Goal: Information Seeking & Learning: Learn about a topic

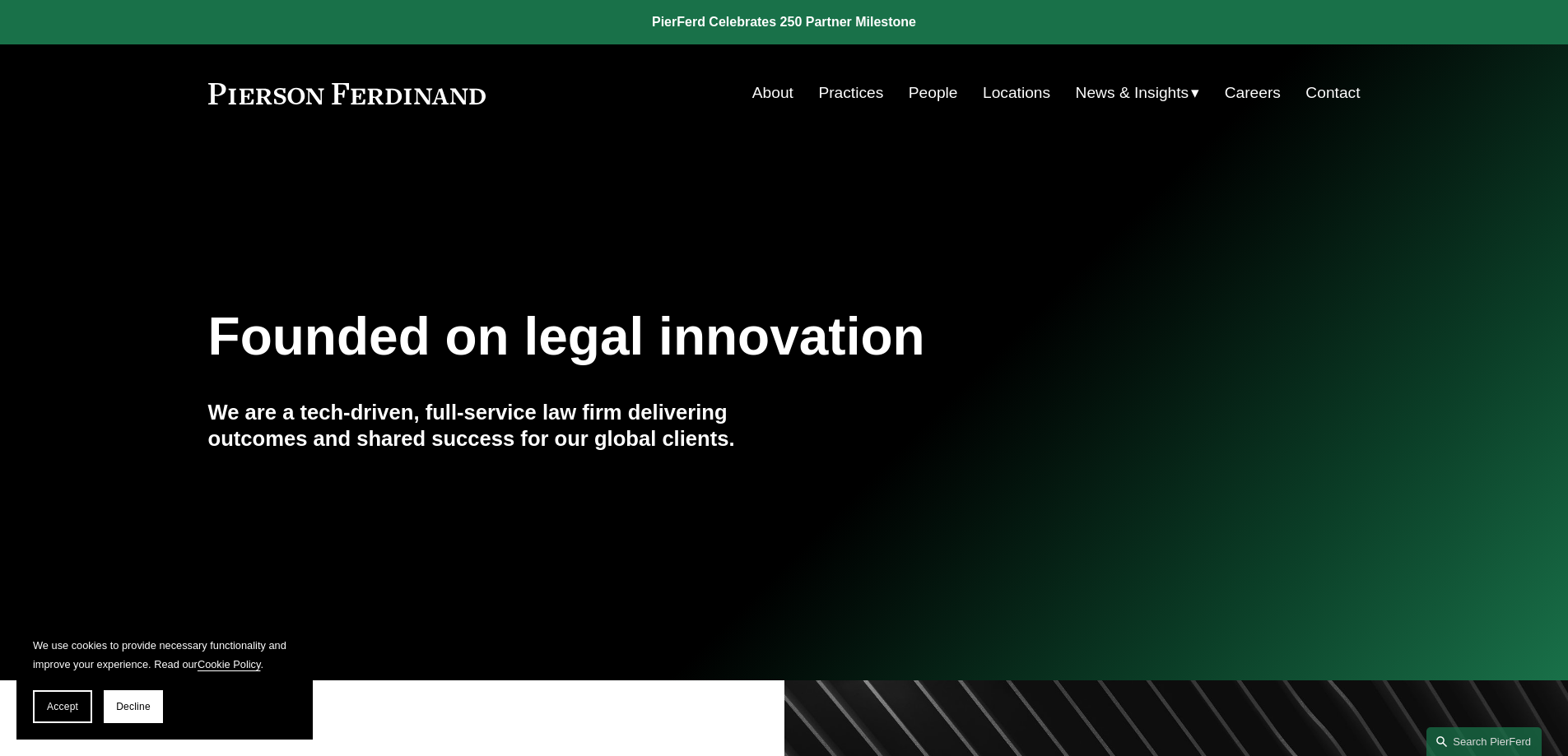
click at [834, 82] on link "Practices" at bounding box center [850, 93] width 65 height 31
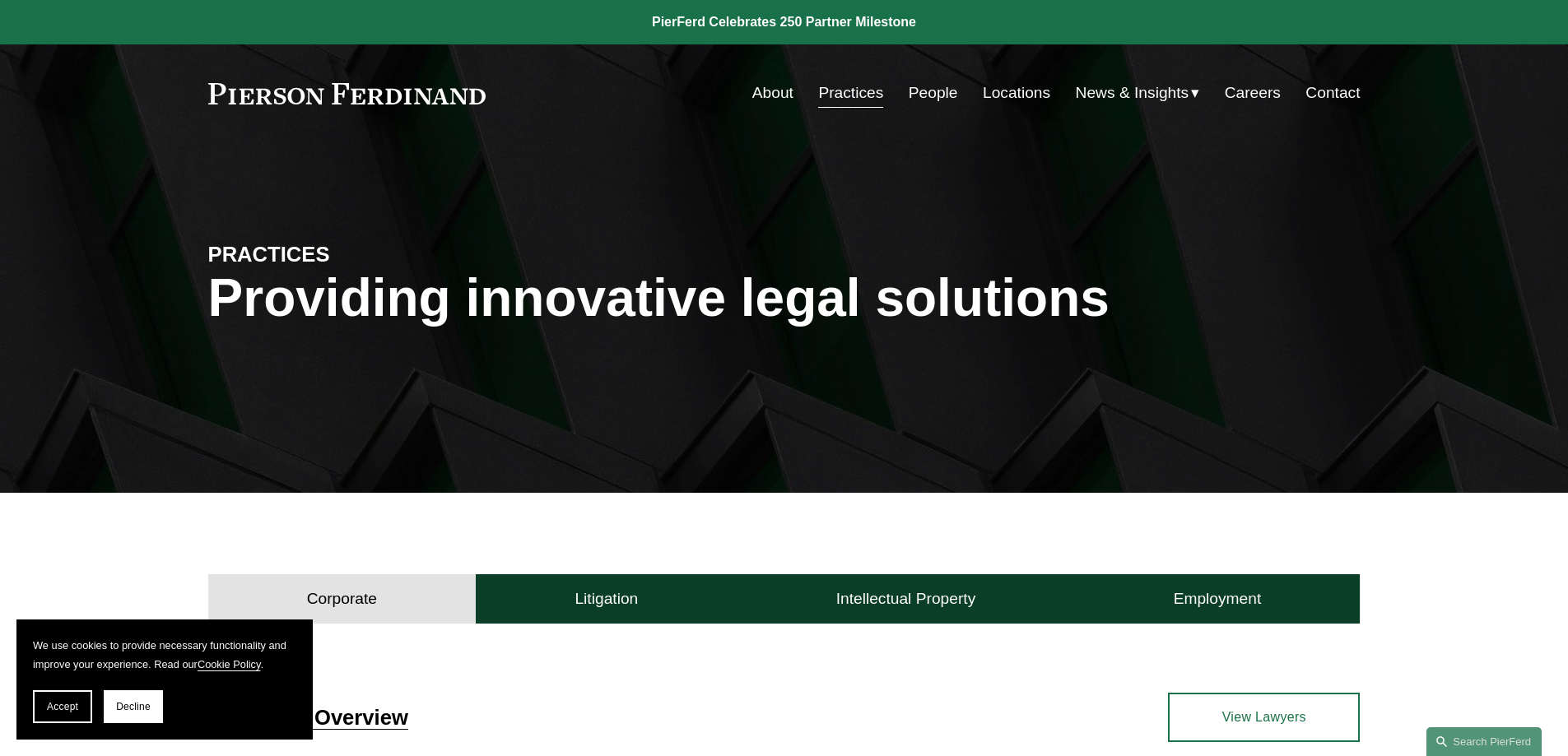
click at [836, 86] on link "Practices" at bounding box center [850, 93] width 65 height 31
click at [926, 101] on link "People" at bounding box center [932, 93] width 49 height 31
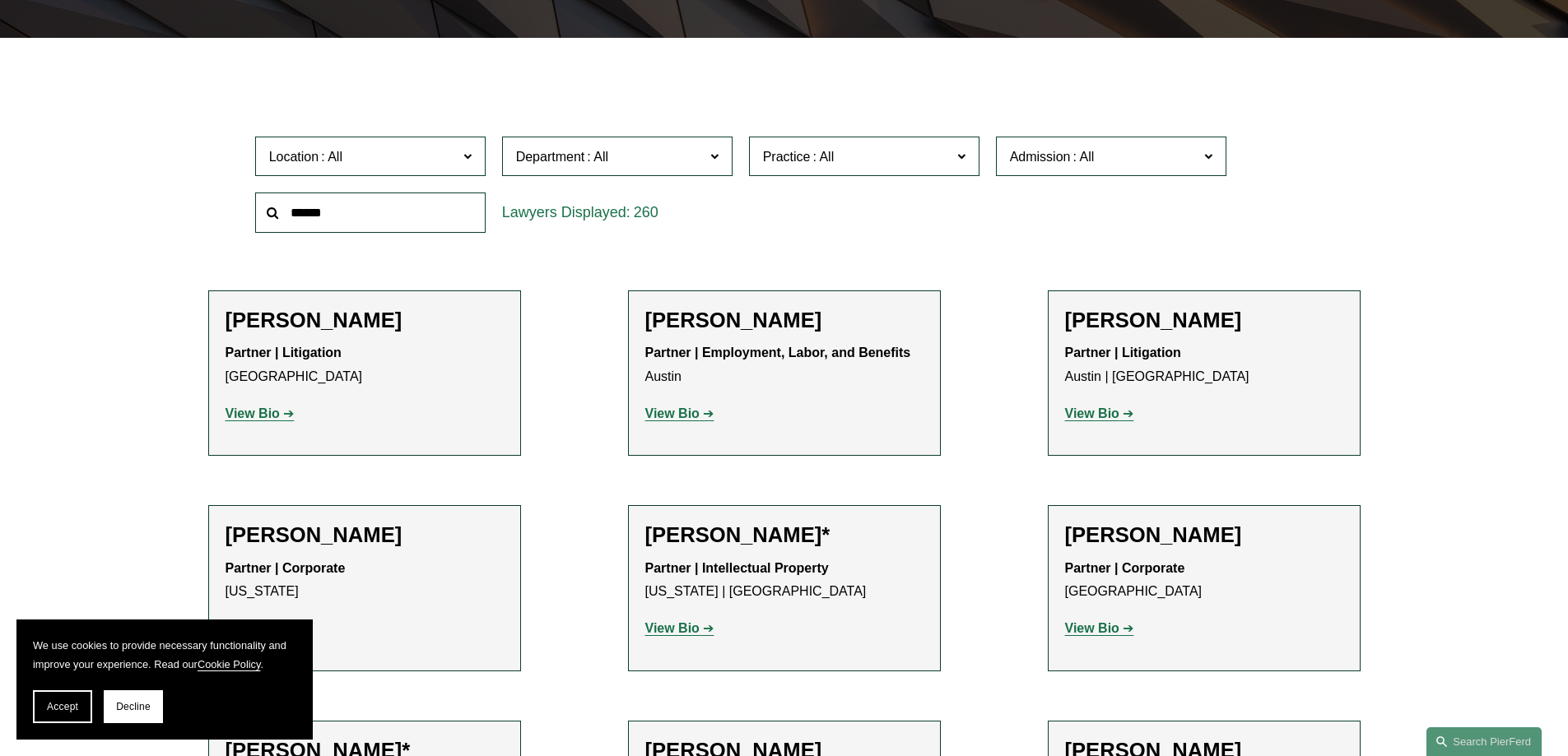
scroll to position [456, 0]
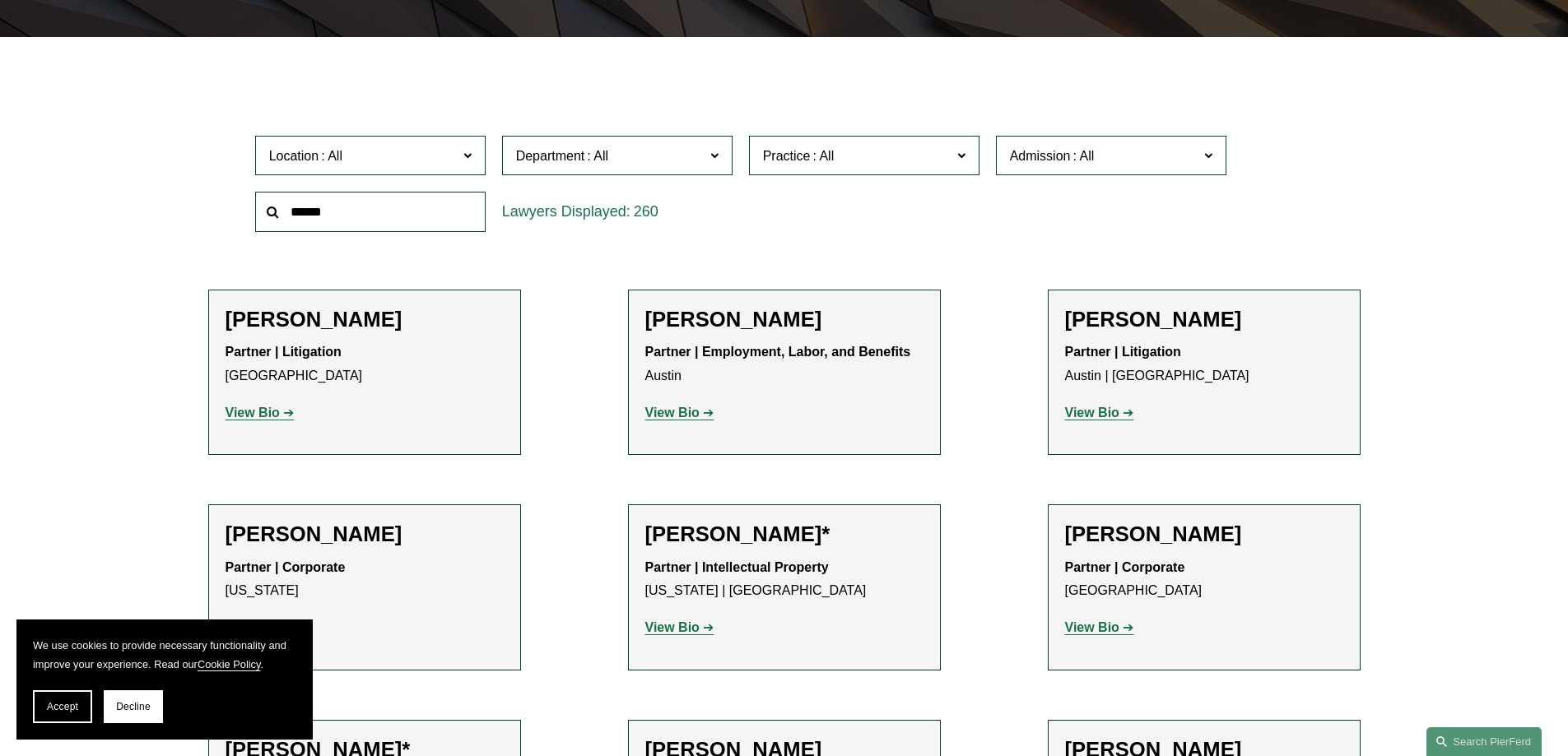
click at [466, 150] on span at bounding box center [467, 154] width 8 height 21
click at [0, 0] on link "[GEOGRAPHIC_DATA]" at bounding box center [0, 0] width 0 height 0
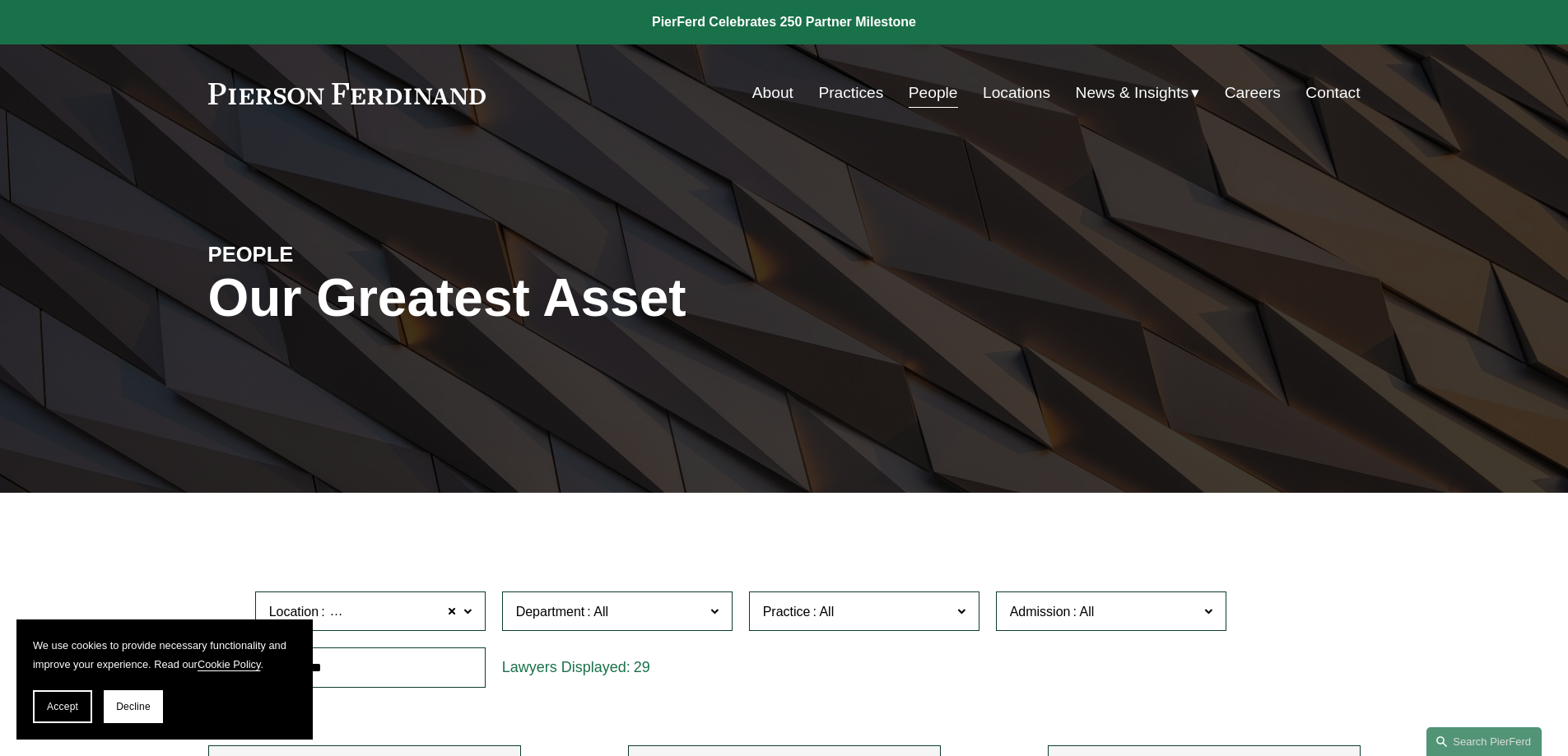
click at [756, 95] on link "About" at bounding box center [772, 93] width 41 height 31
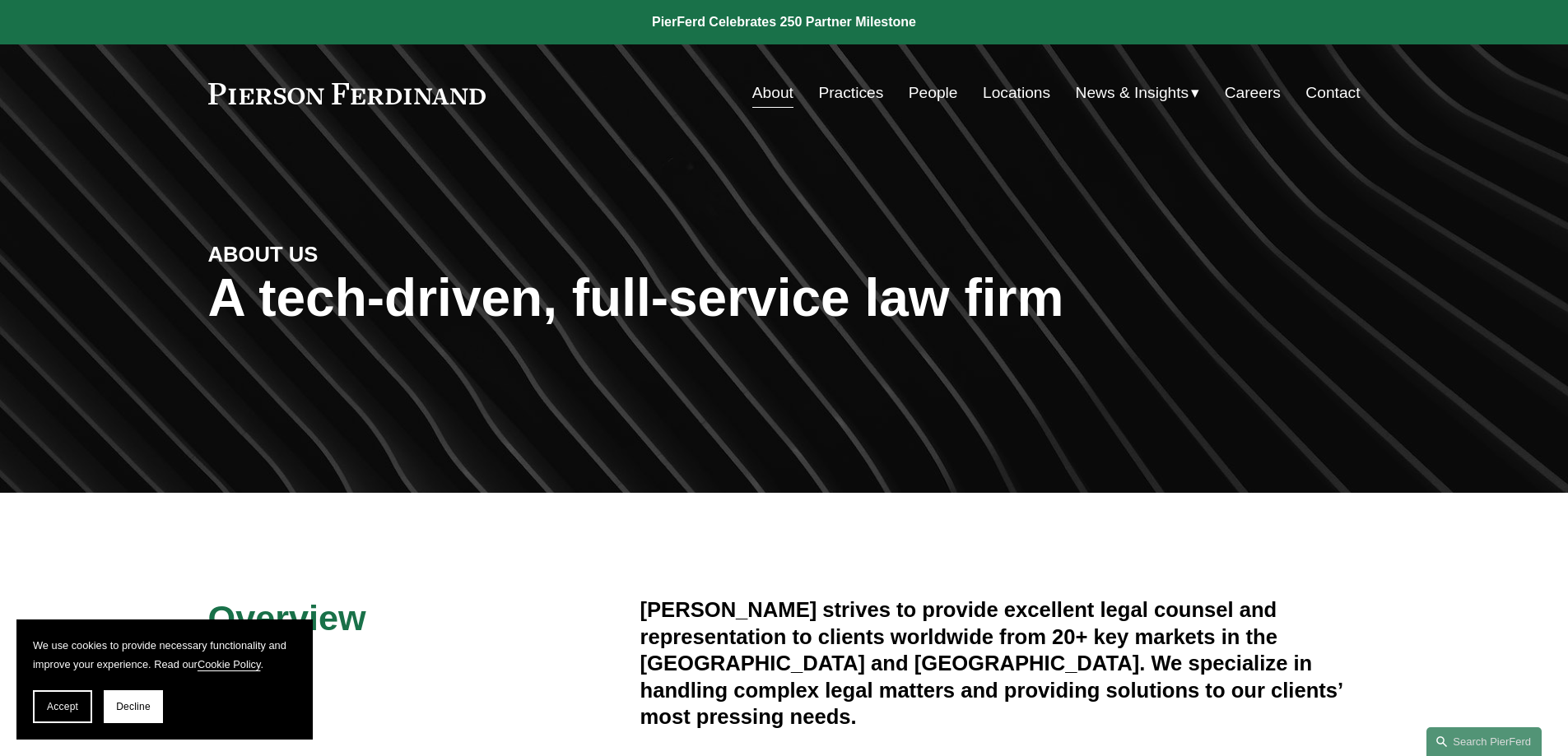
click at [939, 95] on link "People" at bounding box center [932, 93] width 49 height 31
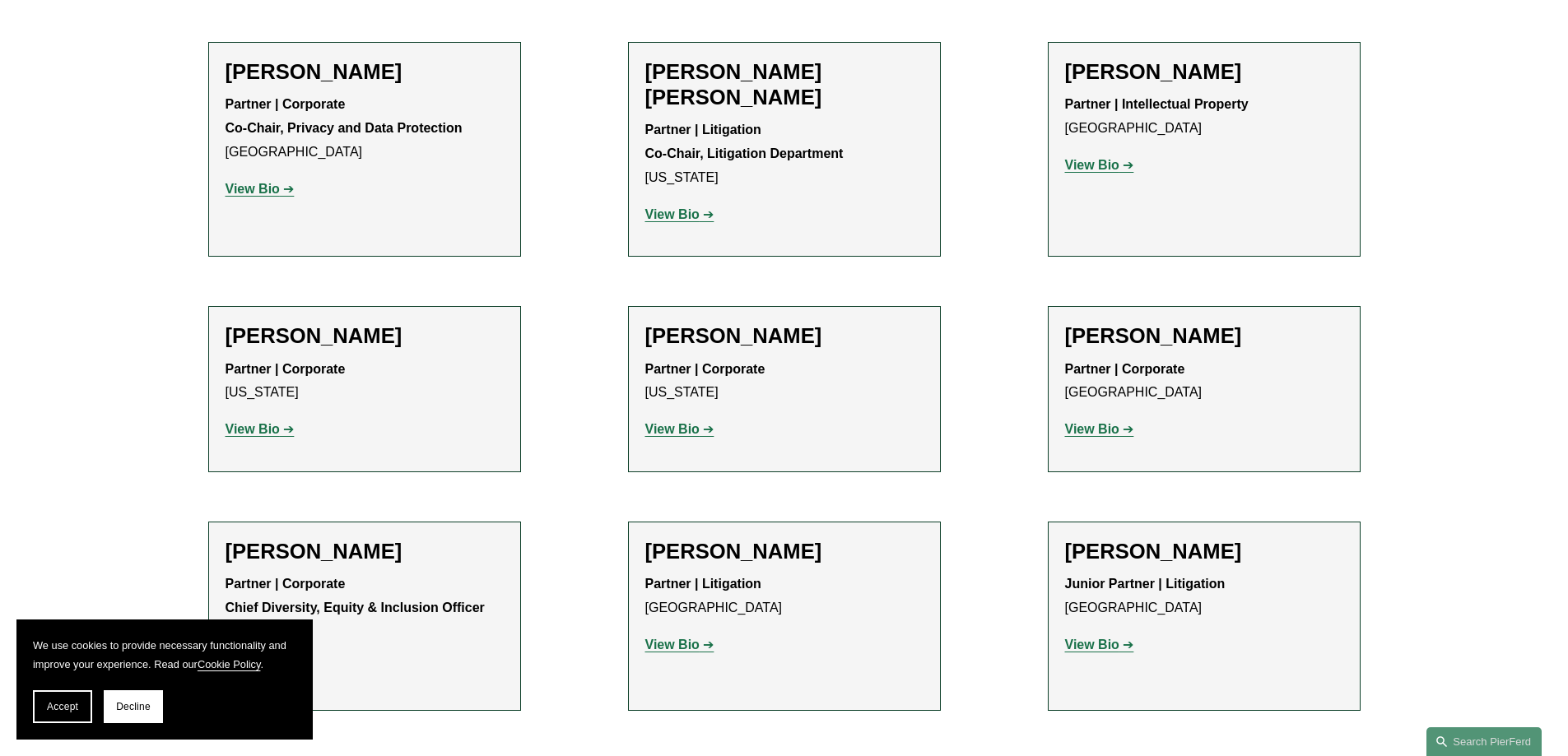
scroll to position [2332, 0]
click at [1106, 422] on strong "View Bio" at bounding box center [1092, 429] width 54 height 14
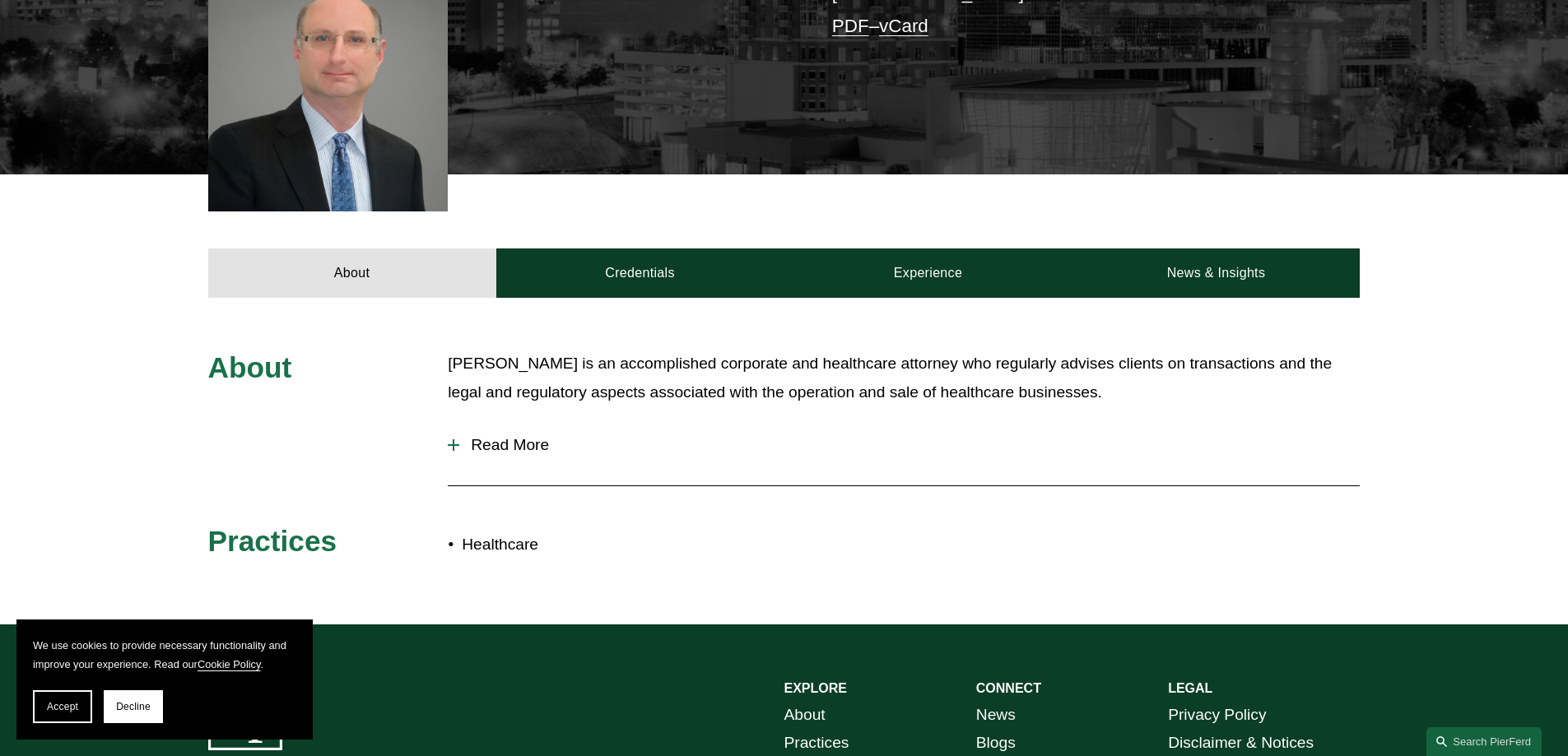
scroll to position [486, 0]
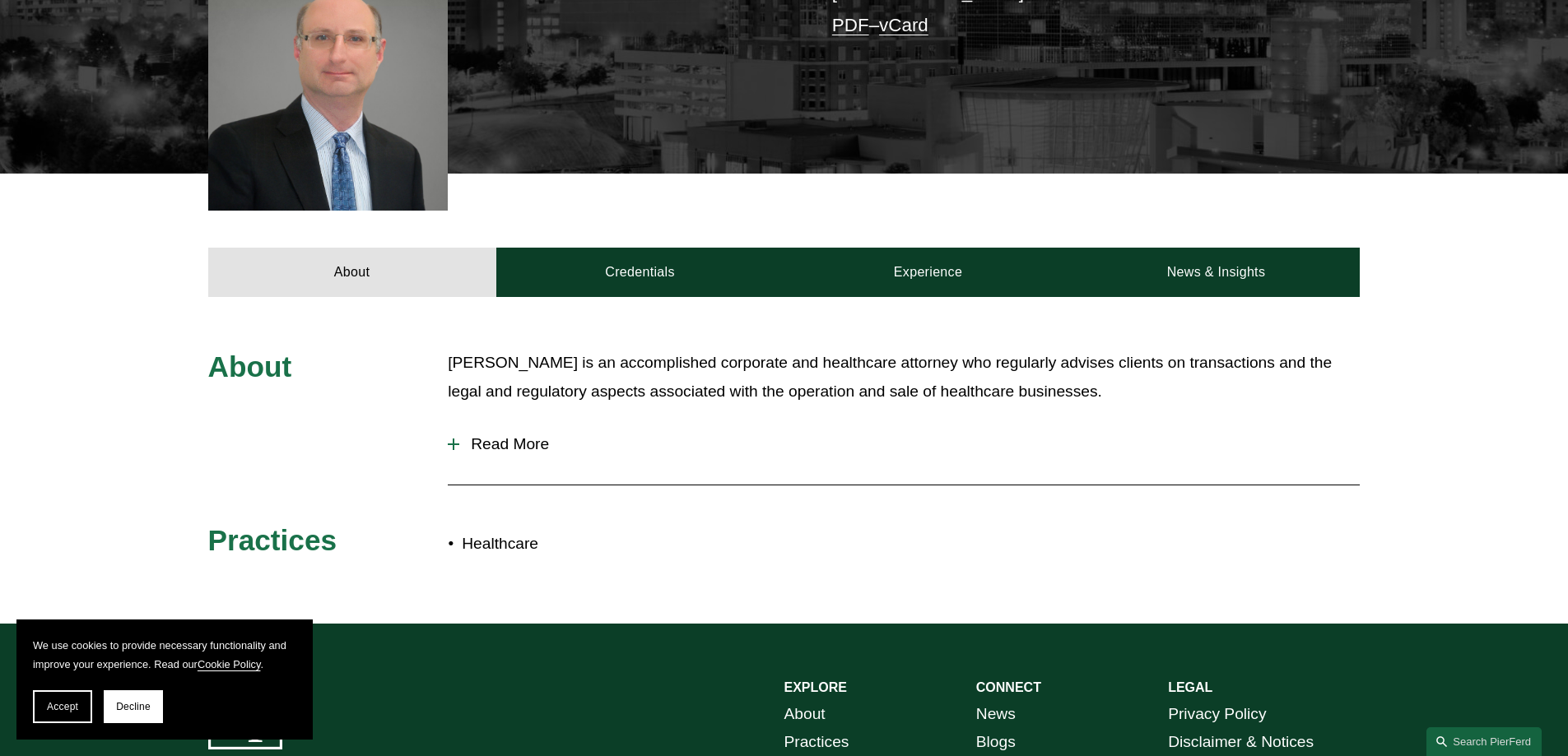
click at [508, 464] on button "Read More" at bounding box center [903, 444] width 912 height 43
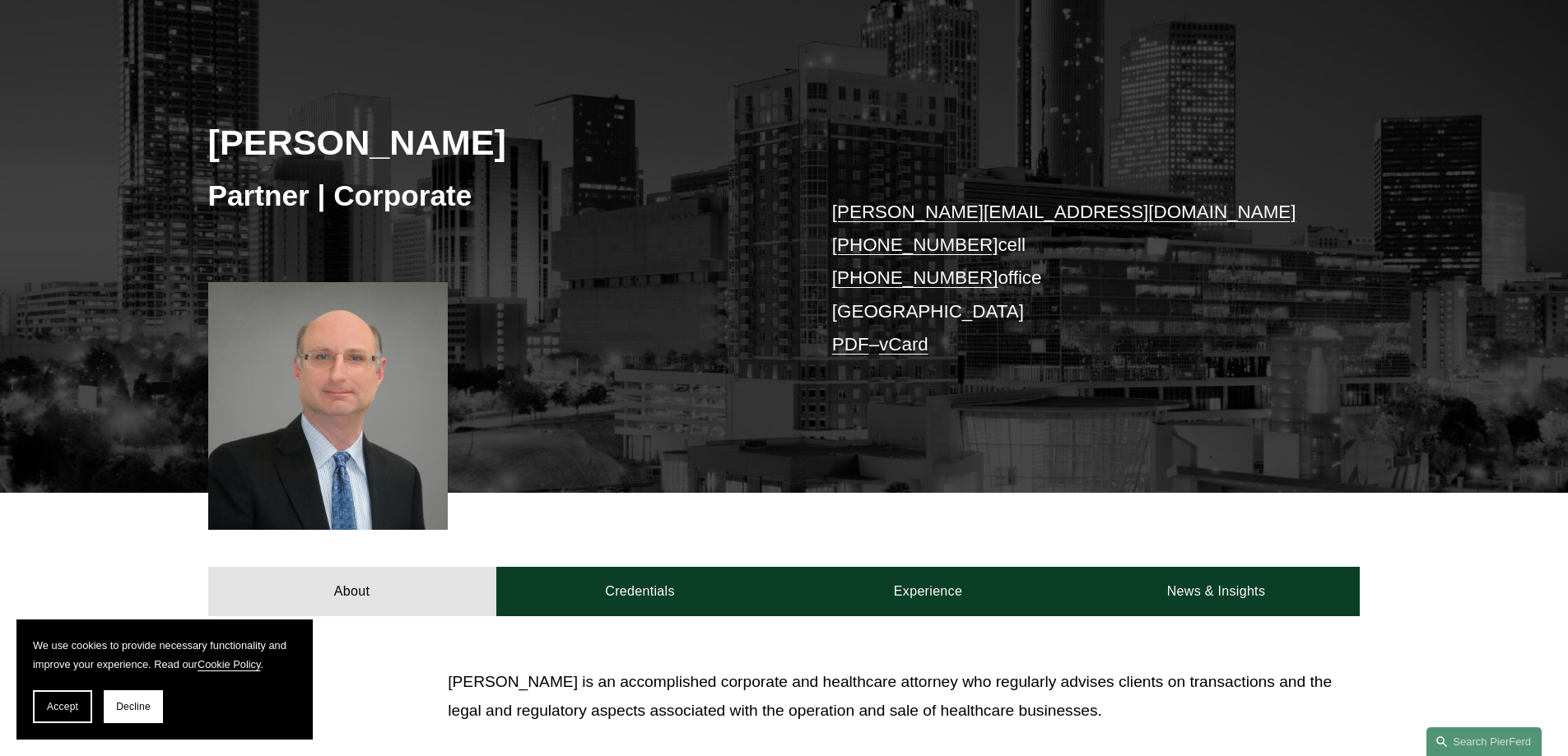
scroll to position [153, 0]
